Goal: Task Accomplishment & Management: Manage account settings

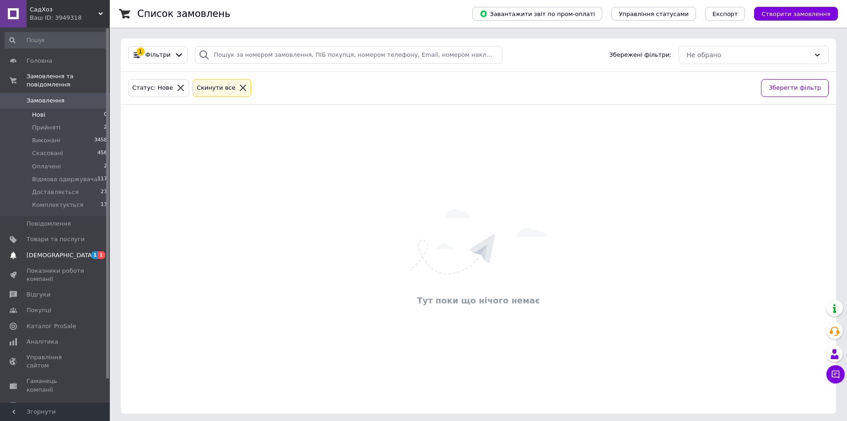
click at [56, 251] on span "[DEMOGRAPHIC_DATA]" at bounding box center [61, 255] width 68 height 8
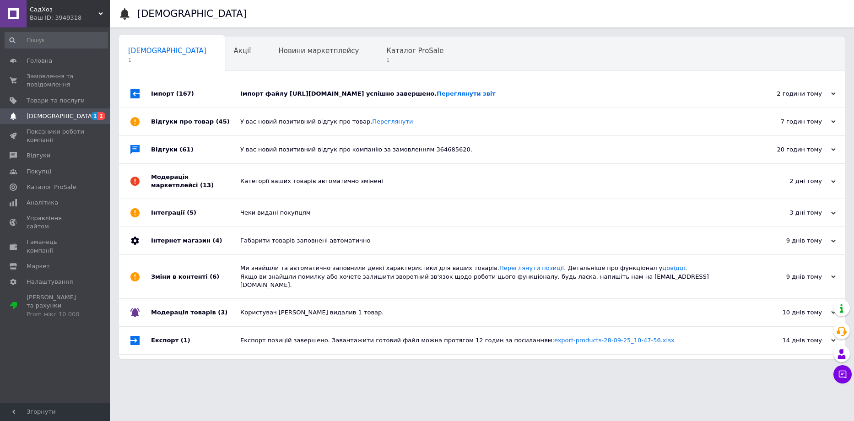
click at [357, 102] on div "Імпорт файлу https://my.foks.biz/s/pb/f?key=93ea904c-422d-44d3-9bdf-97b38505e0b…" at bounding box center [492, 93] width 504 height 27
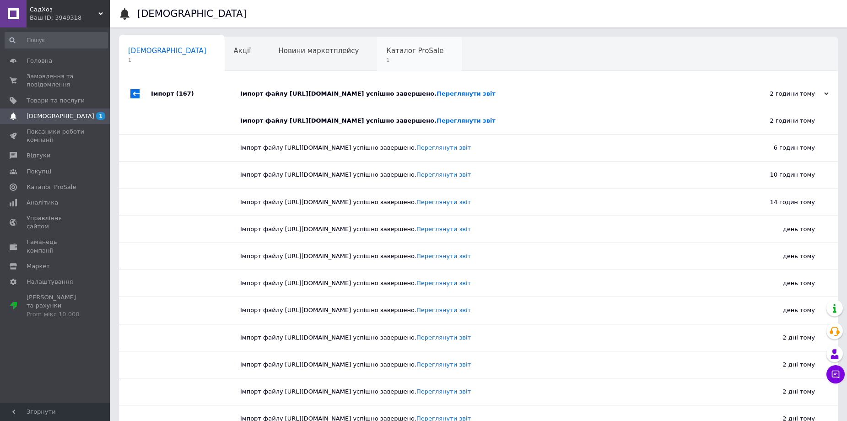
click at [377, 65] on div "Каталог ProSale 1" at bounding box center [419, 54] width 85 height 35
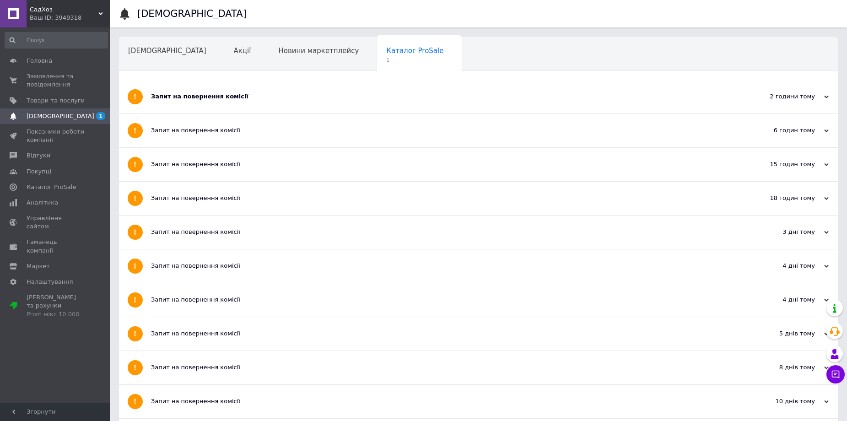
click at [195, 95] on div "Запит на повернення комісії" at bounding box center [444, 96] width 586 height 8
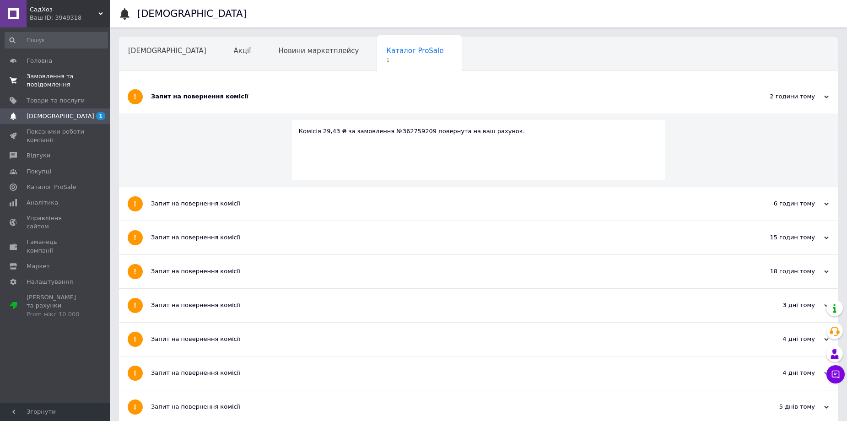
click at [50, 81] on span "Замовлення та повідомлення" at bounding box center [56, 80] width 58 height 16
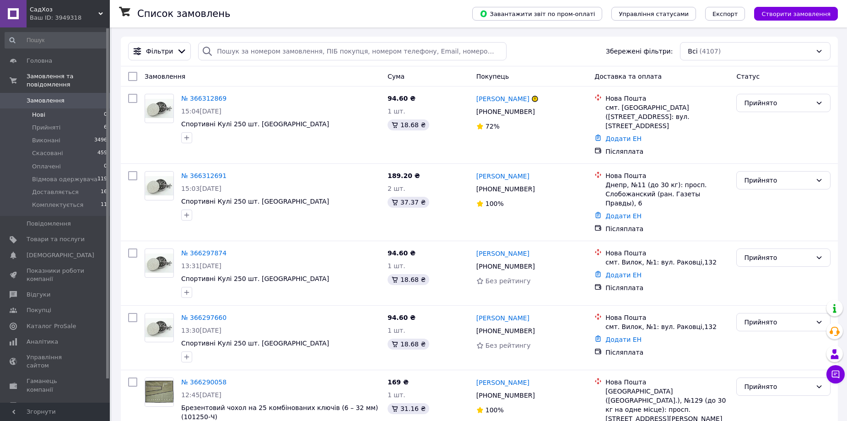
click at [50, 108] on li "Нові 0" at bounding box center [56, 114] width 113 height 13
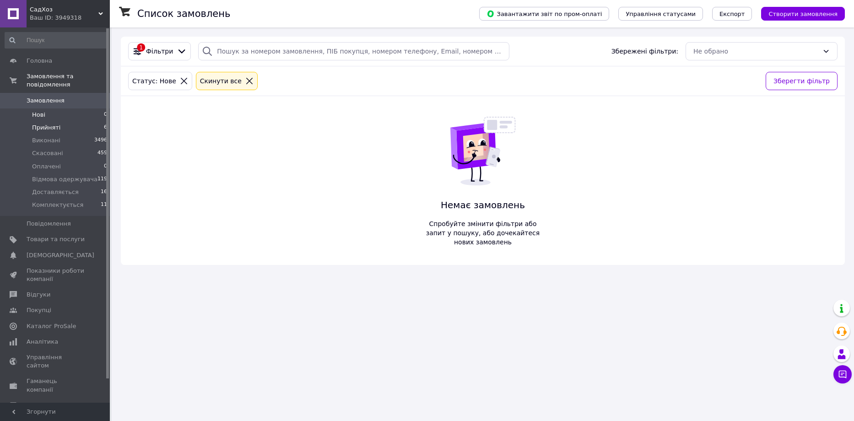
click at [48, 124] on span "Прийняті" at bounding box center [46, 128] width 28 height 8
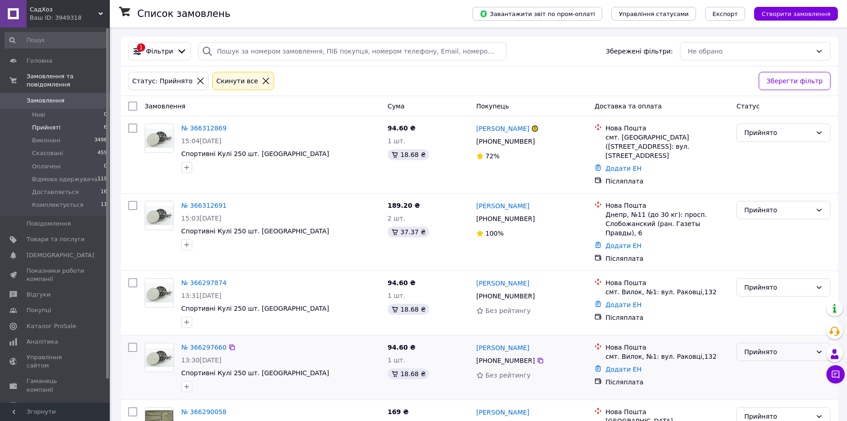
click at [767, 347] on div "Прийнято" at bounding box center [778, 352] width 68 height 10
click at [761, 268] on li "Скасовано" at bounding box center [783, 268] width 93 height 16
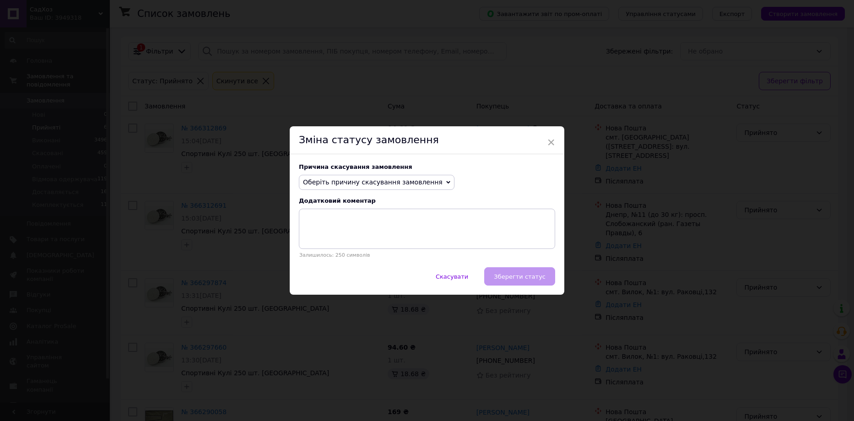
click at [357, 179] on span "Оберіть причину скасування замовлення" at bounding box center [373, 181] width 140 height 7
click at [323, 252] on li "Замовлення-дублікат" at bounding box center [376, 251] width 155 height 13
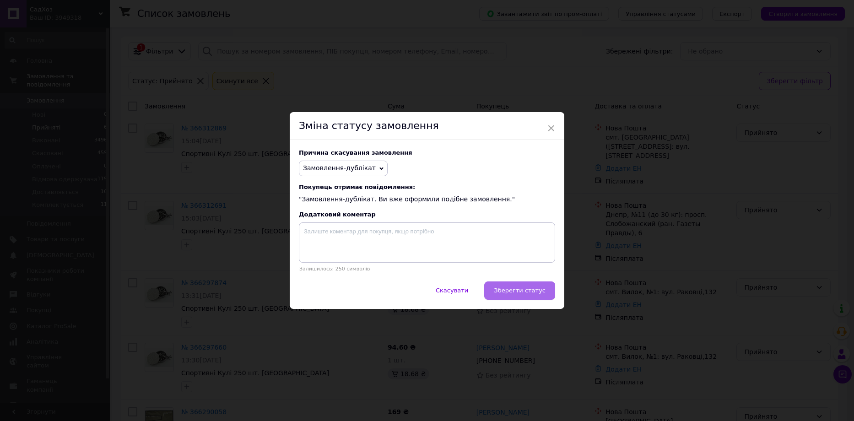
click at [515, 288] on span "Зберегти статус" at bounding box center [520, 290] width 52 height 7
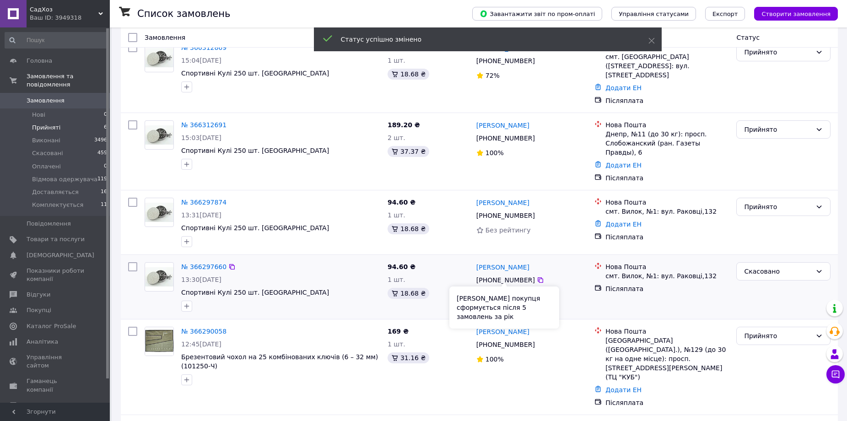
scroll to position [124, 0]
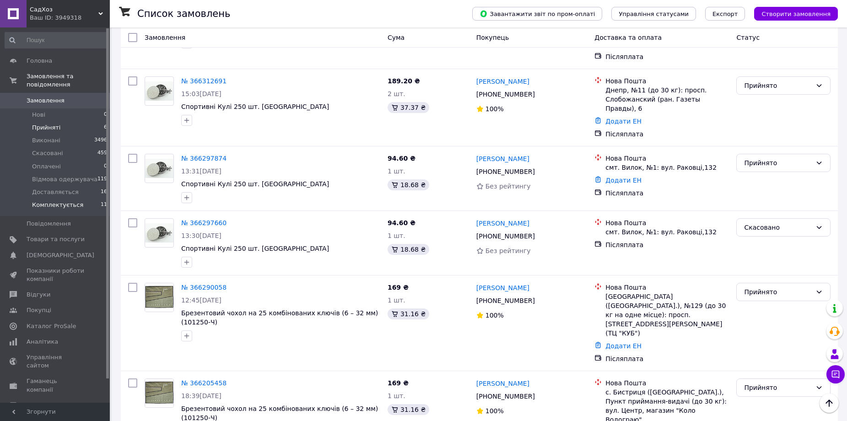
click at [65, 201] on span "Комплектується" at bounding box center [57, 205] width 51 height 8
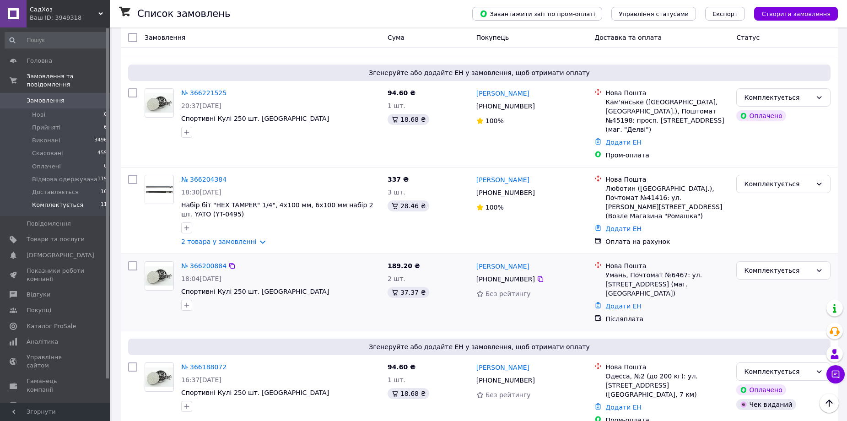
scroll to position [271, 0]
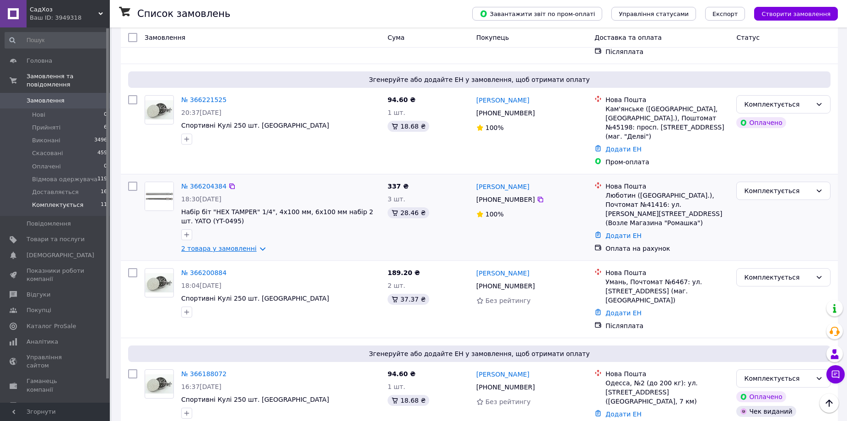
click at [255, 245] on link "2 товара у замовленні" at bounding box center [218, 248] width 75 height 7
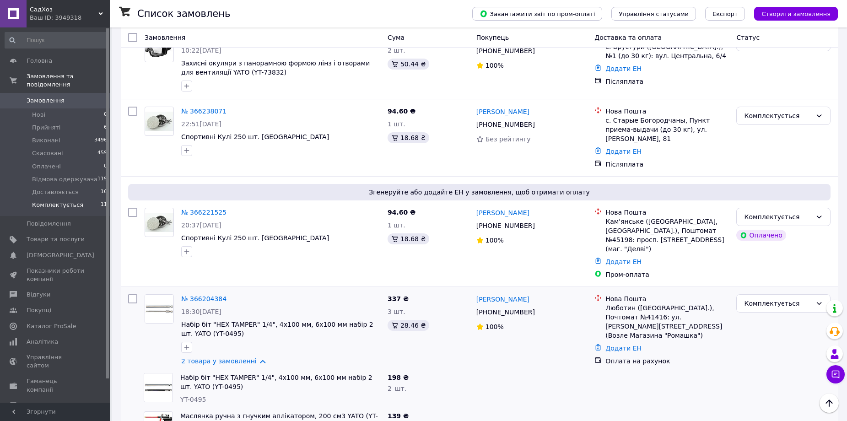
scroll to position [180, 0]
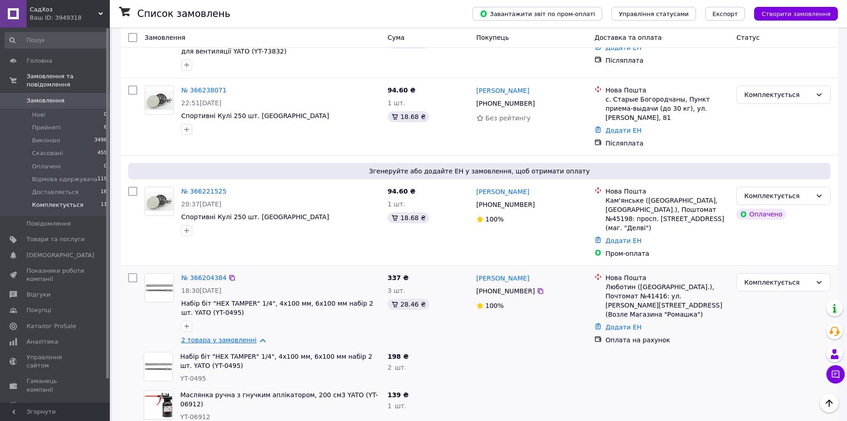
click at [254, 336] on link "2 товара у замовленні" at bounding box center [218, 339] width 75 height 7
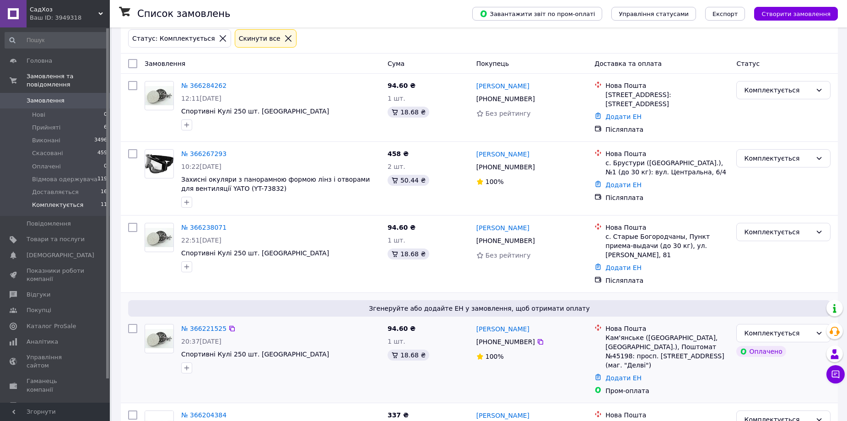
scroll to position [0, 0]
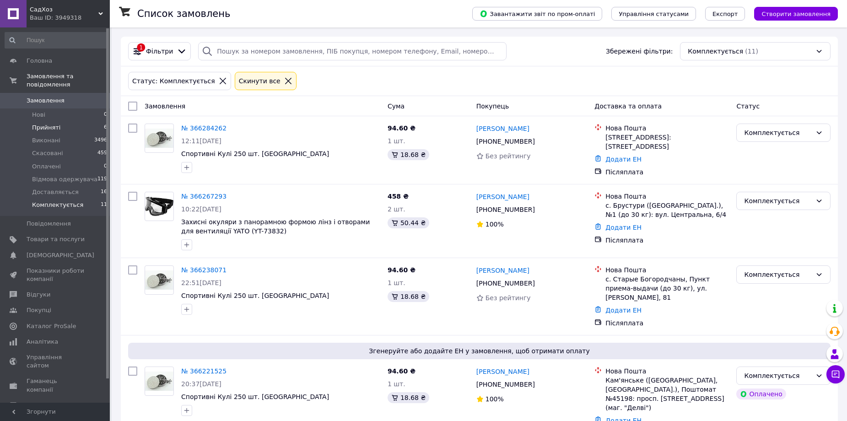
click at [53, 124] on span "Прийняті" at bounding box center [46, 128] width 28 height 8
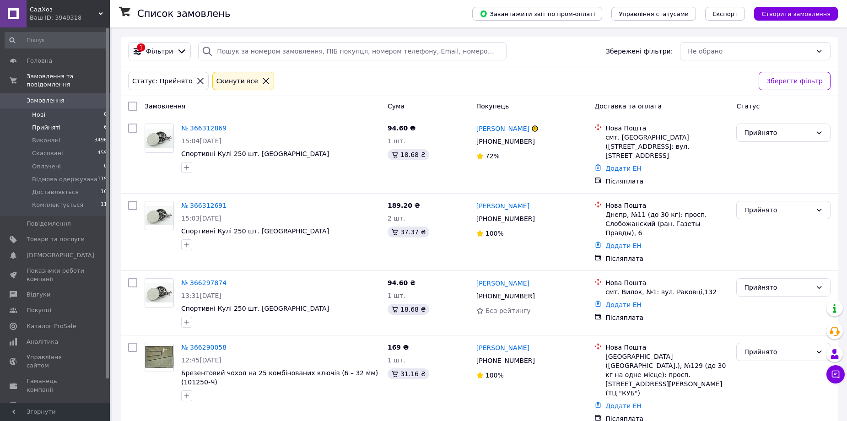
click at [66, 108] on li "Нові 0" at bounding box center [56, 114] width 113 height 13
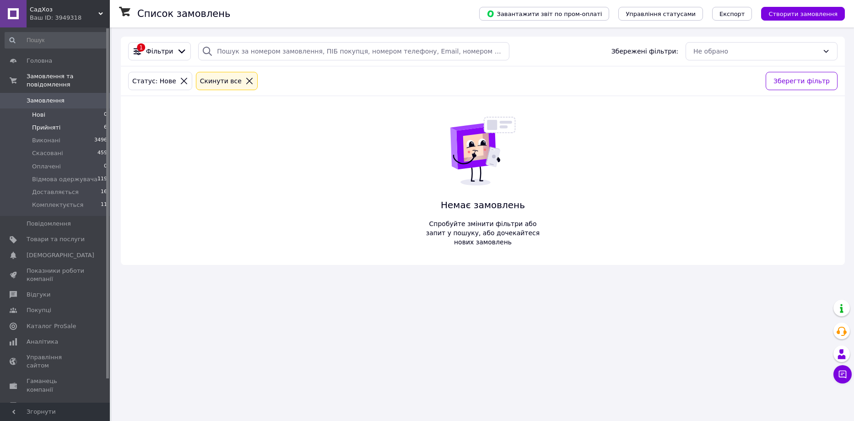
click at [64, 121] on li "Прийняті 6" at bounding box center [56, 127] width 113 height 13
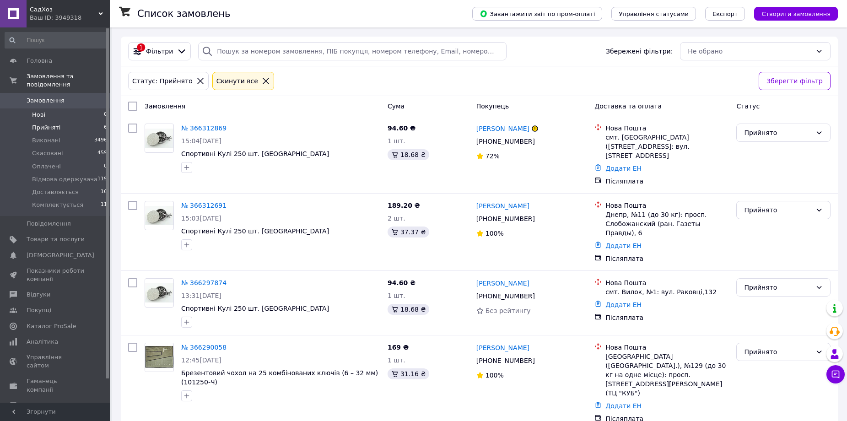
click at [56, 110] on li "Нові 0" at bounding box center [56, 114] width 113 height 13
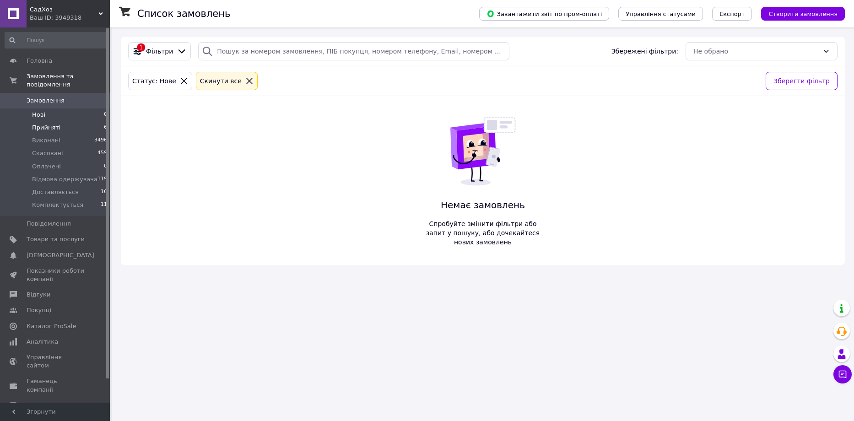
click at [51, 124] on span "Прийняті" at bounding box center [46, 128] width 28 height 8
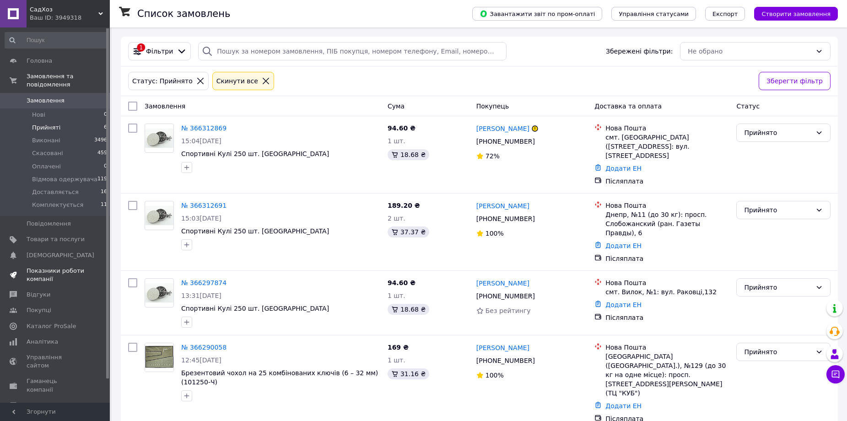
click at [39, 268] on span "Показники роботи компанії" at bounding box center [56, 275] width 58 height 16
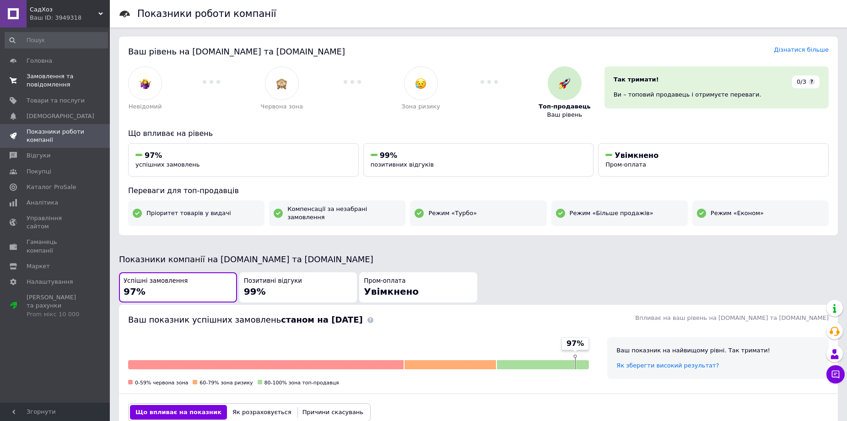
click at [47, 86] on span "Замовлення та повідомлення" at bounding box center [56, 80] width 58 height 16
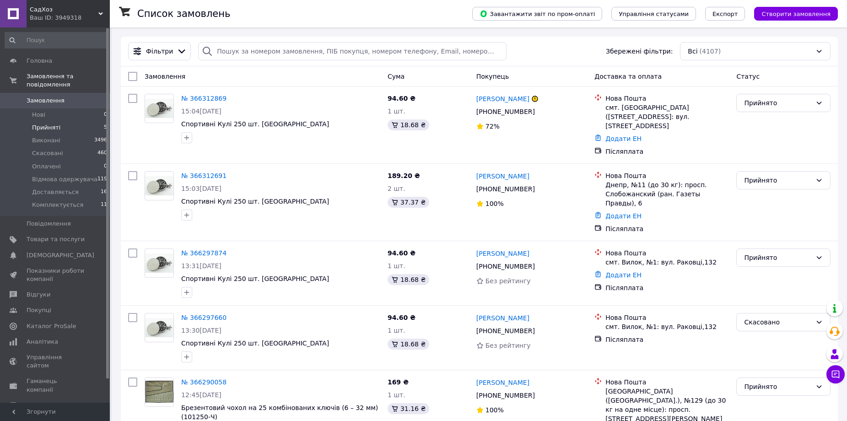
click at [58, 121] on li "Прийняті 5" at bounding box center [56, 127] width 113 height 13
